Goal: Check status: Check status

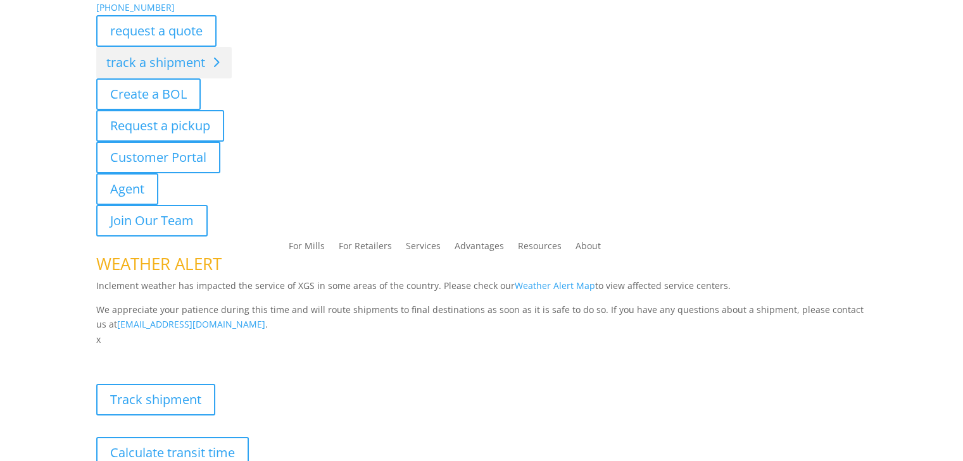
click at [149, 61] on link "track a shipment" at bounding box center [163, 63] width 135 height 32
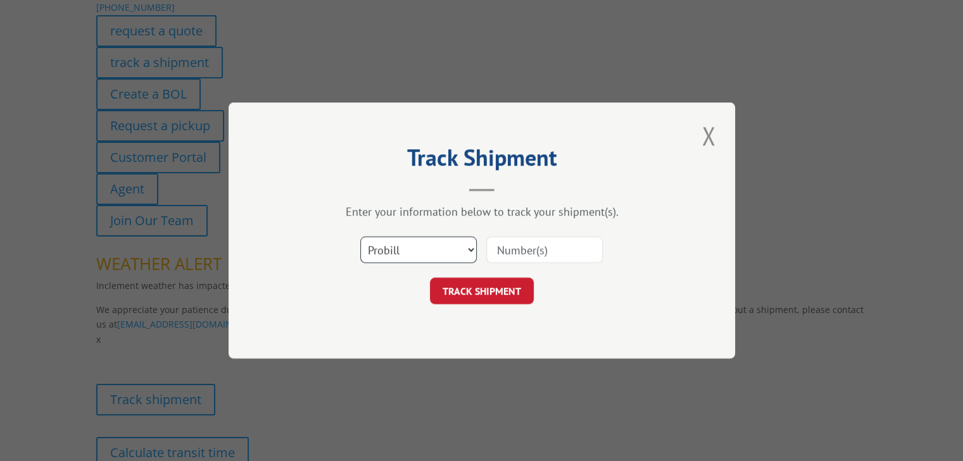
click at [422, 250] on select "Select category... Probill BOL PO" at bounding box center [418, 250] width 116 height 27
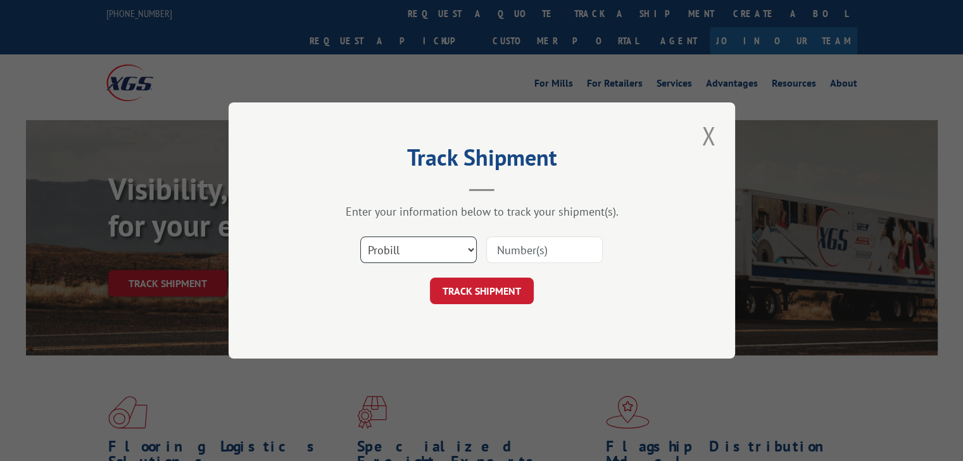
select select "bol"
click at [360, 237] on select "Select category... Probill BOL PO" at bounding box center [418, 250] width 116 height 27
click at [517, 241] on input at bounding box center [544, 250] width 116 height 27
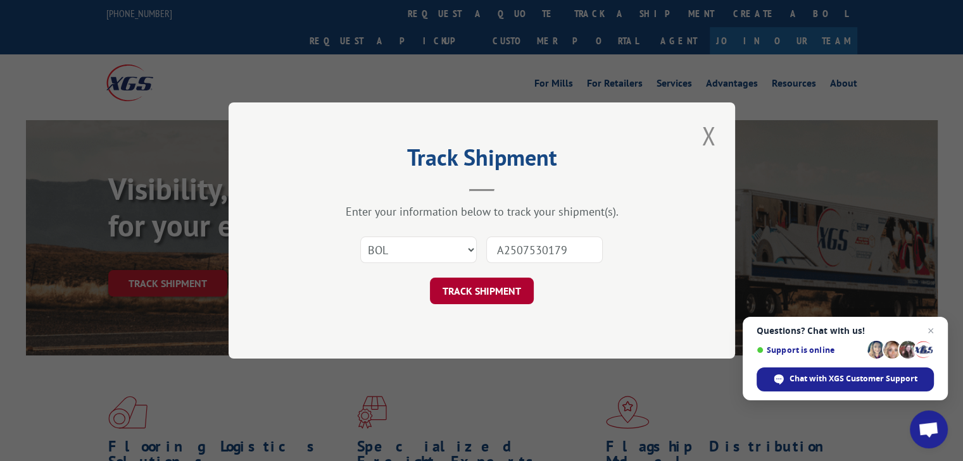
type input "A2507530179"
click at [494, 283] on button "TRACK SHIPMENT" at bounding box center [482, 291] width 104 height 27
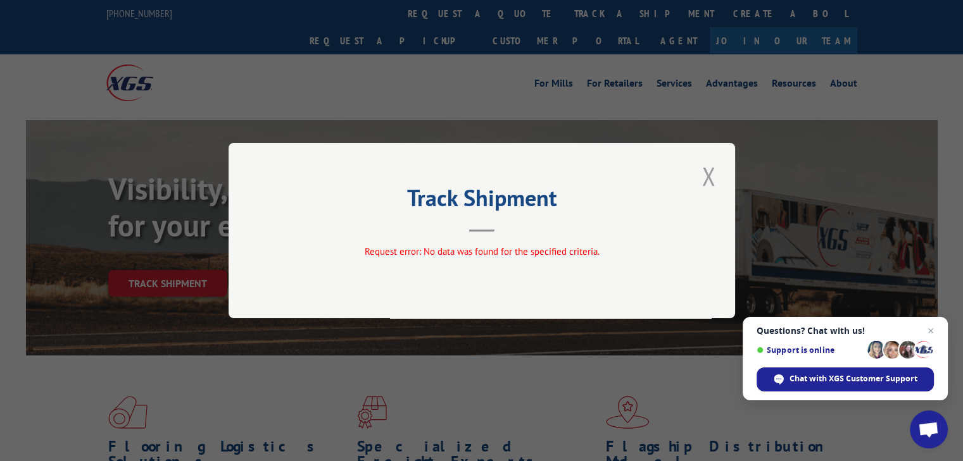
click at [709, 177] on button "Close modal" at bounding box center [708, 176] width 22 height 35
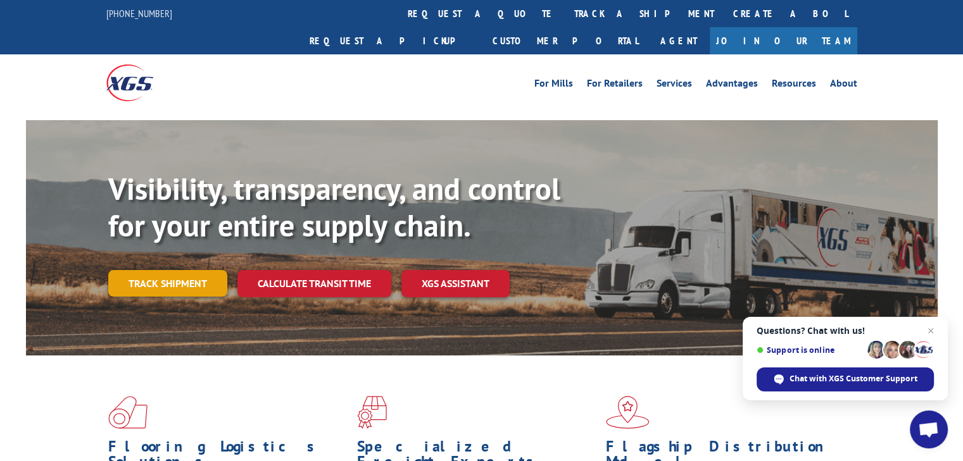
click at [158, 270] on link "Track shipment" at bounding box center [167, 283] width 119 height 27
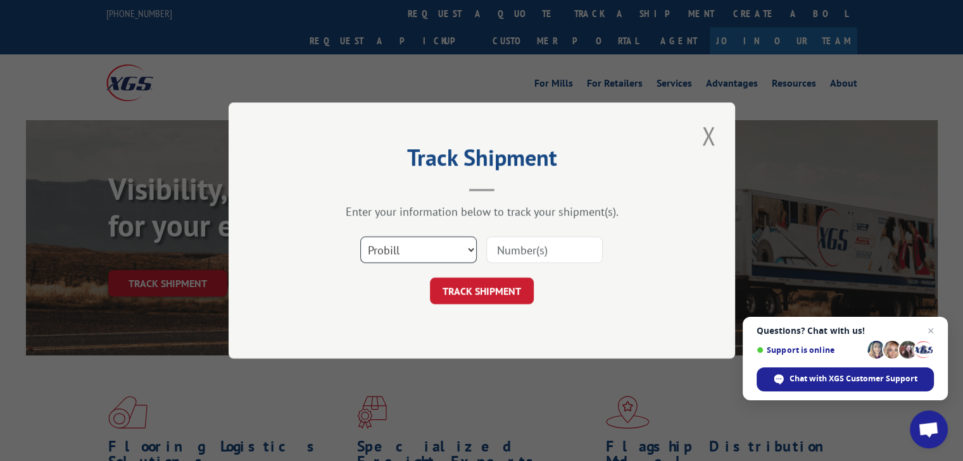
click at [468, 252] on select "Select category... Probill BOL PO" at bounding box center [418, 250] width 116 height 27
select select "bol"
click at [360, 237] on select "Select category... Probill BOL PO" at bounding box center [418, 250] width 116 height 27
click at [539, 258] on input at bounding box center [544, 250] width 116 height 27
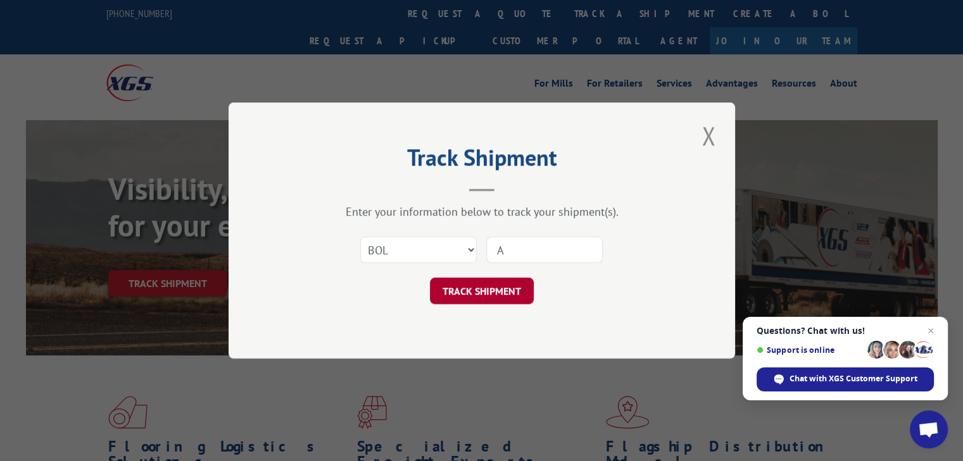
paste input "2507530179"
type input "A2507530179"
click at [508, 292] on button "TRACK SHIPMENT" at bounding box center [482, 291] width 104 height 27
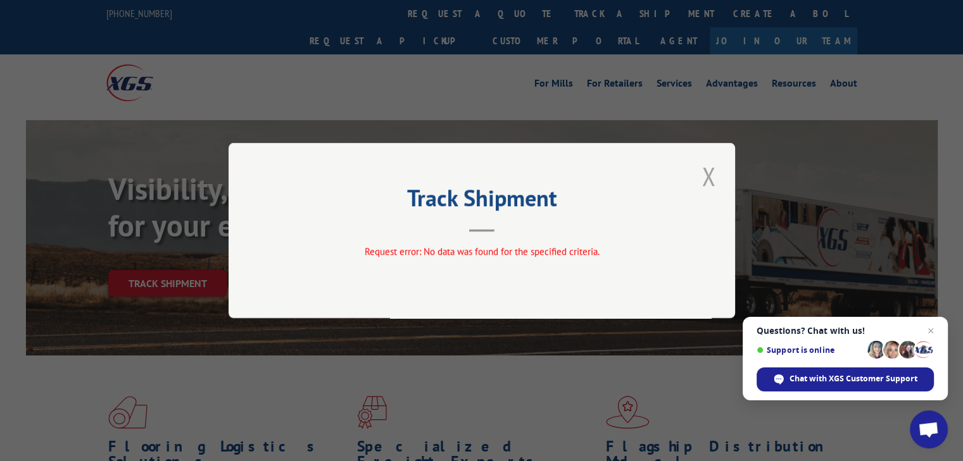
click at [712, 184] on button "Close modal" at bounding box center [708, 176] width 22 height 35
